Goal: Book appointment/travel/reservation

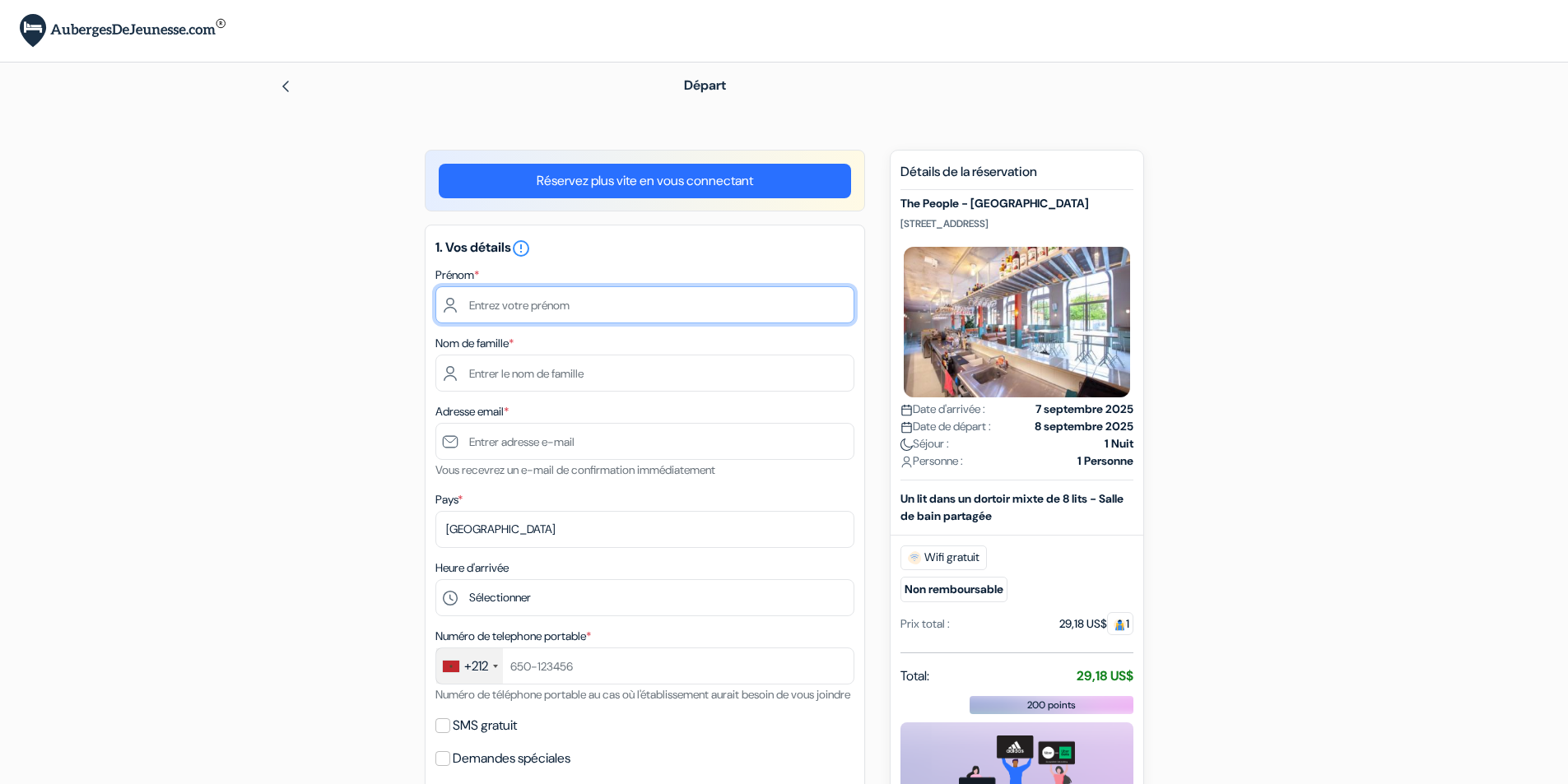
drag, startPoint x: 0, startPoint y: 0, endPoint x: 540, endPoint y: 299, distance: 617.3
click at [540, 299] on input "text" at bounding box center [645, 304] width 419 height 37
type input "[PERSON_NAME]"
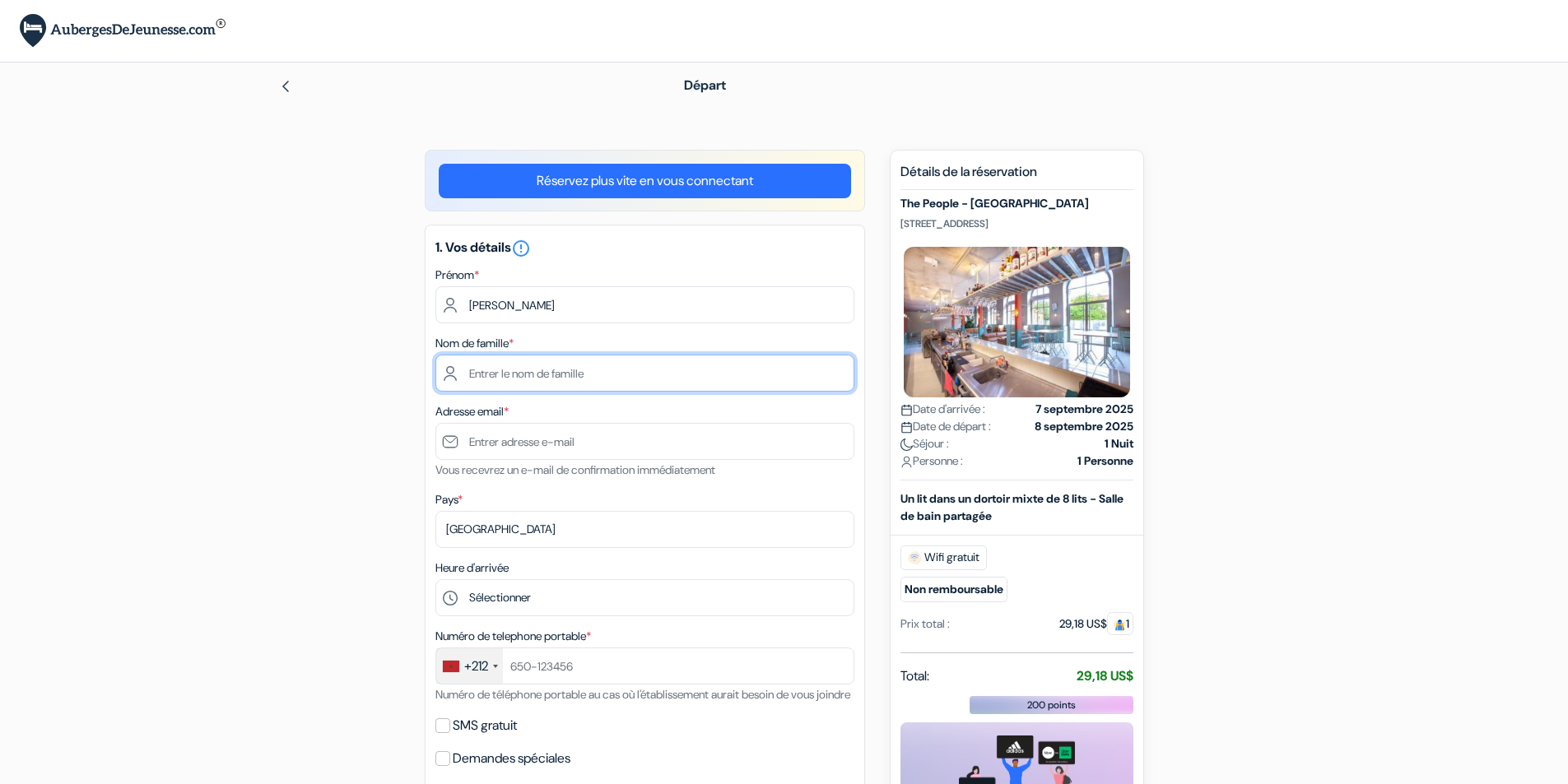
type input "Bouhafid"
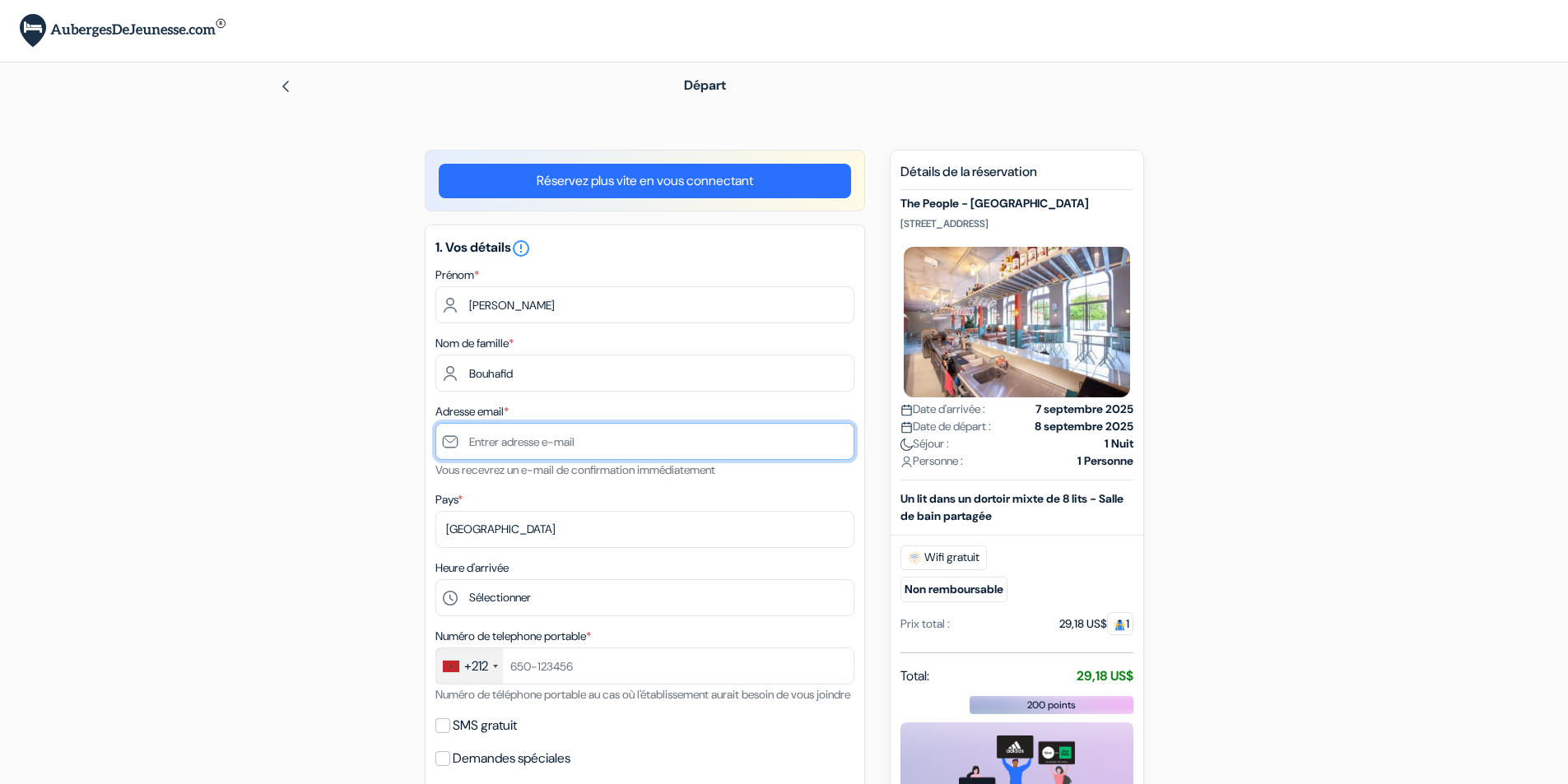
type input "[EMAIL_ADDRESS][DOMAIN_NAME]"
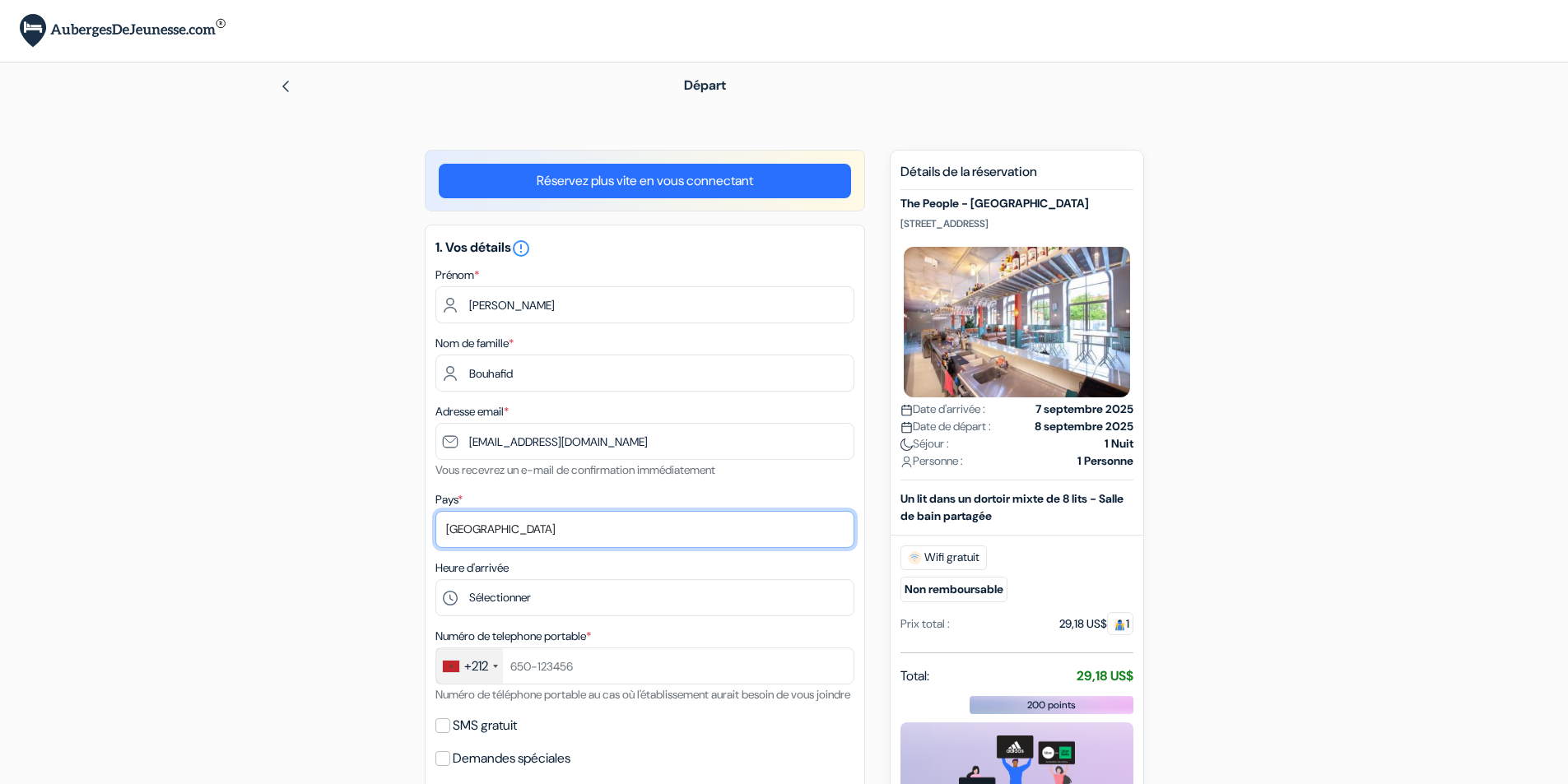
select select "67"
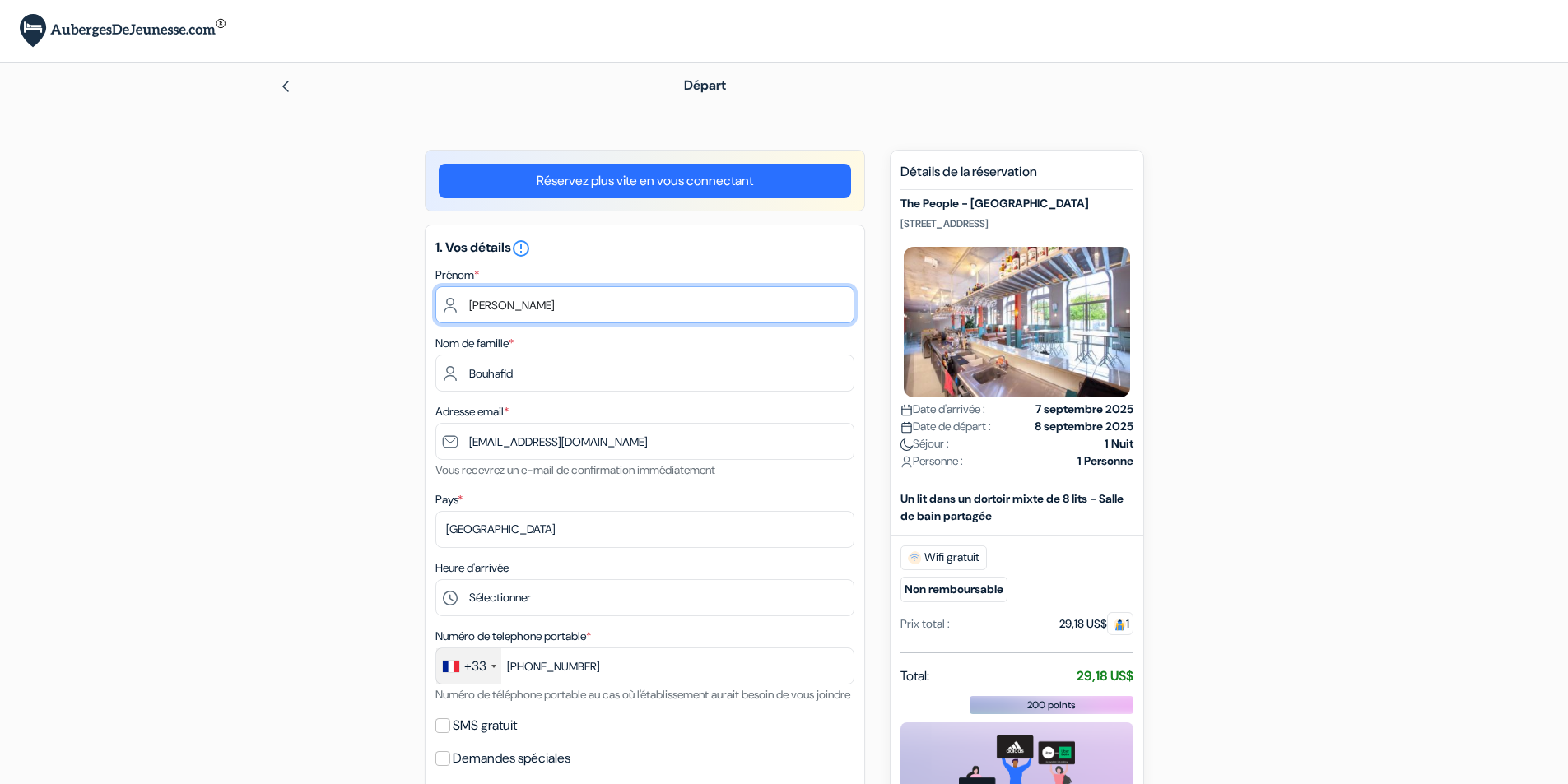
scroll to position [329, 0]
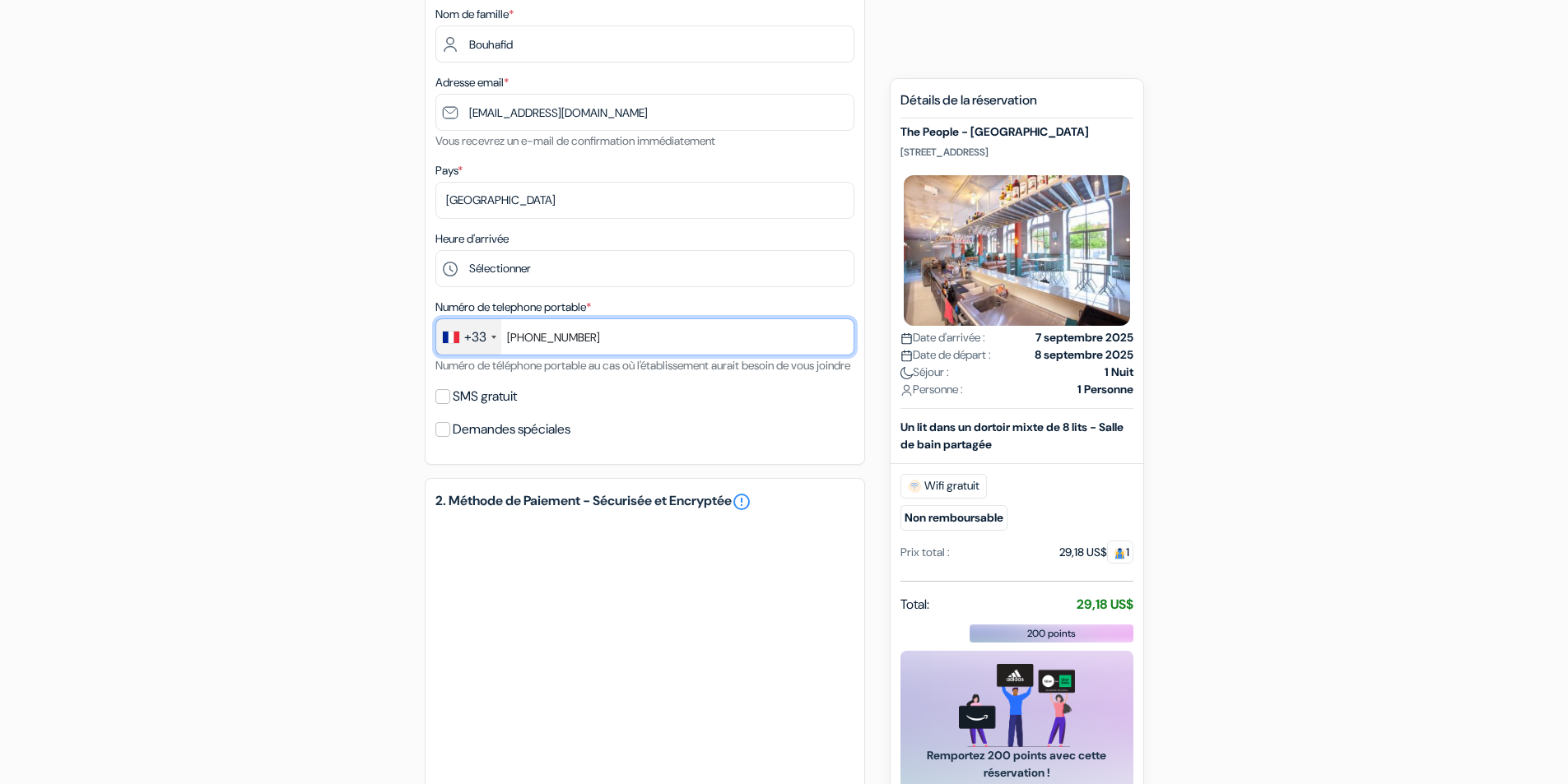
click at [527, 337] on input "[PHONE_NUMBER]" at bounding box center [645, 337] width 419 height 37
type input "743103159"
click at [468, 441] on label "Demandes spéciales" at bounding box center [511, 429] width 118 height 23
click at [450, 437] on input "Demandes spéciales" at bounding box center [443, 429] width 15 height 15
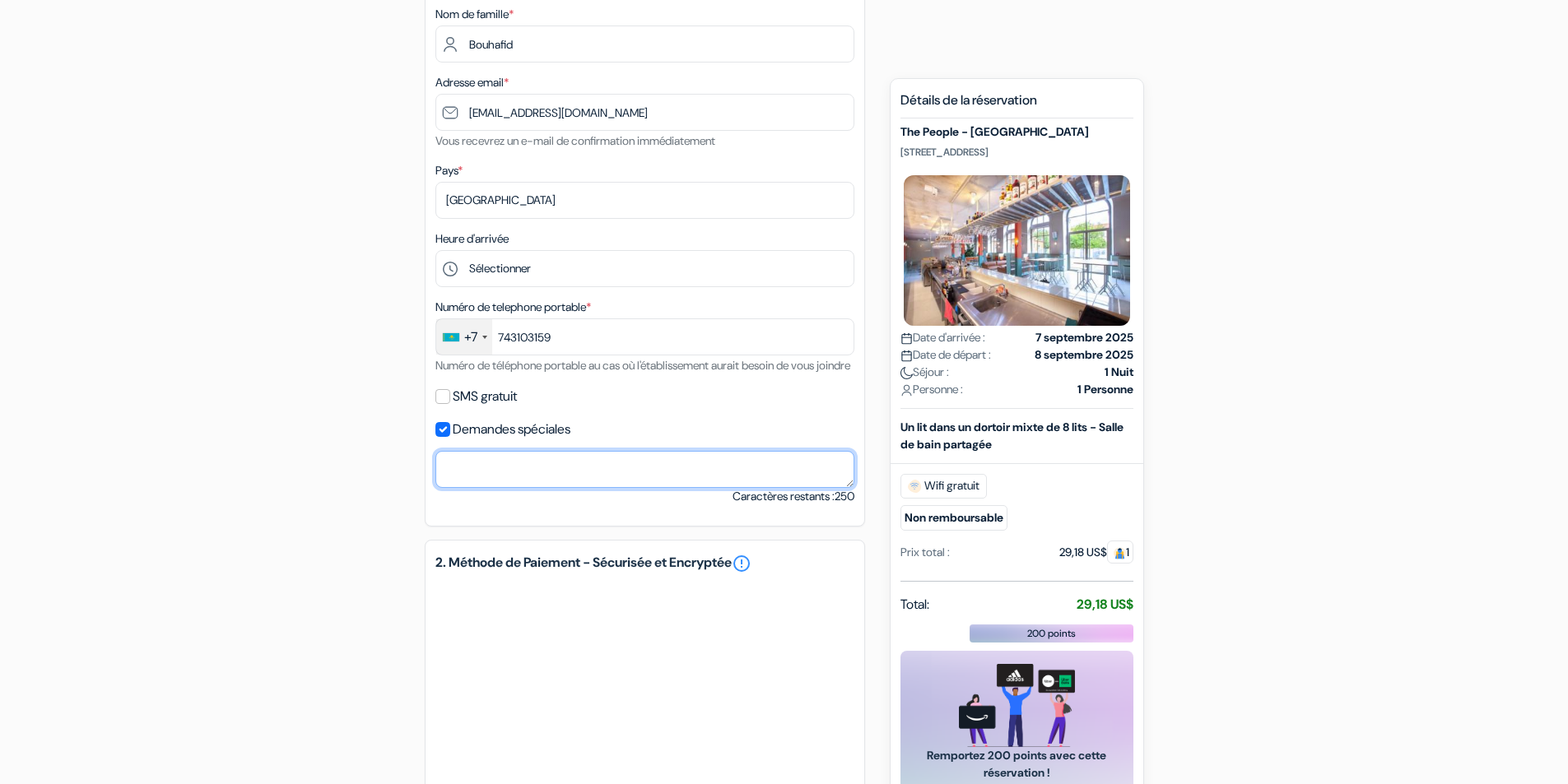
click at [527, 488] on textarea at bounding box center [645, 469] width 419 height 37
click at [446, 437] on input "Demandes spéciales" at bounding box center [443, 429] width 15 height 15
checkbox input "false"
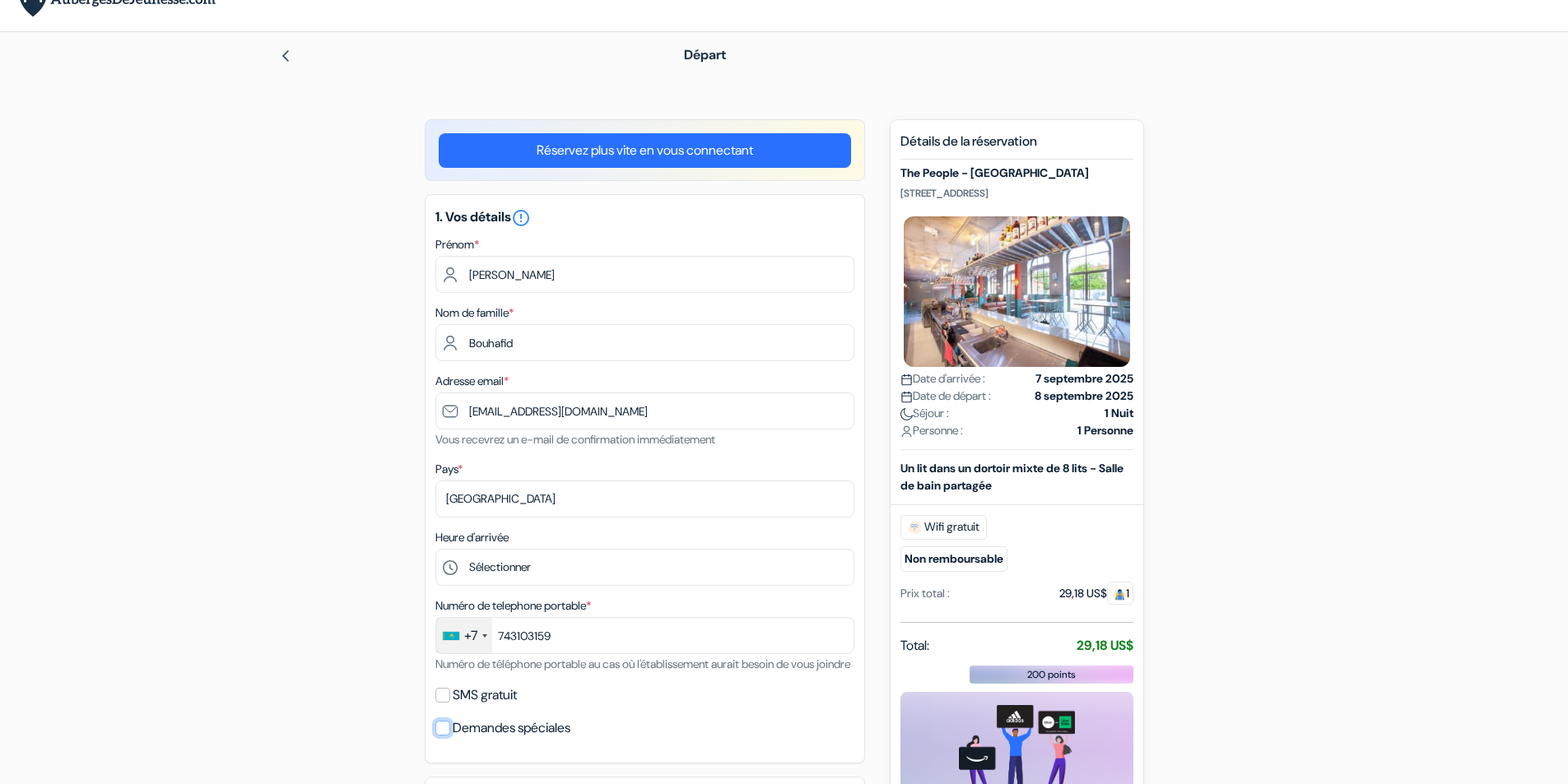
scroll to position [0, 0]
